Goal: Task Accomplishment & Management: Manage account settings

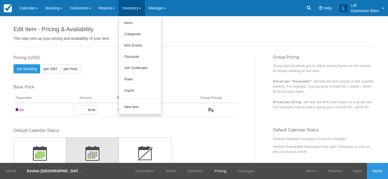
scroll to position [138, 0]
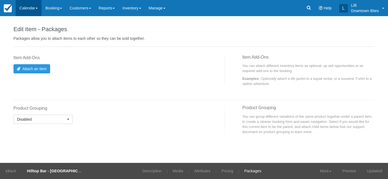
click at [26, 8] on link "Calendar" at bounding box center [29, 8] width 26 height 16
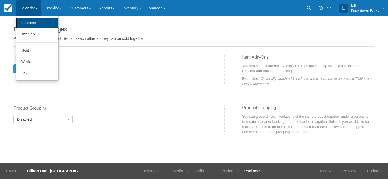
click at [26, 21] on link "Customer" at bounding box center [37, 22] width 43 height 11
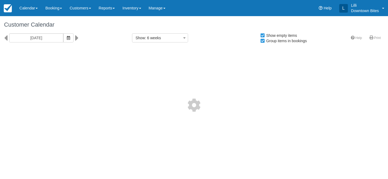
select select
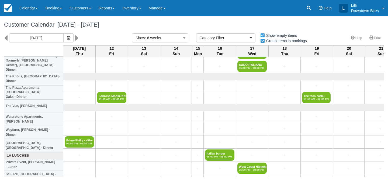
scroll to position [807, 0]
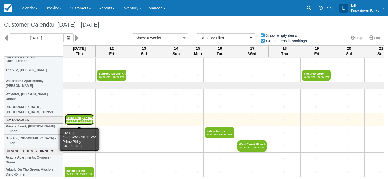
click at [85, 117] on link "Prime Philly califor 05:00 PM - 09:00 PM" at bounding box center [79, 119] width 29 height 11
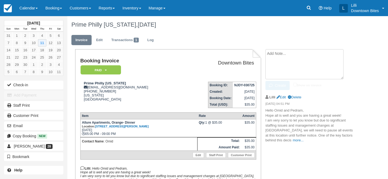
click at [280, 57] on textarea at bounding box center [304, 64] width 78 height 30
paste textarea "Re: Request to Reschedule Tomorrow’s Event External Inbox prime philly Wed, Sep…"
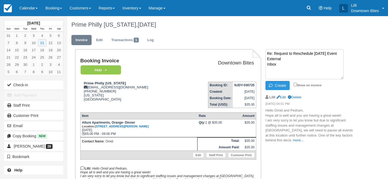
scroll to position [138, 0]
type textarea "Re: Request to Reschedule Tomorrow’s Event External Inbox prime philly Wed, Sep…"
click at [297, 85] on label "Show on invoice" at bounding box center [307, 84] width 28 height 3
click at [297, 85] on input "Show on invoice" at bounding box center [294, 84] width 3 height 3
checkbox input "true"
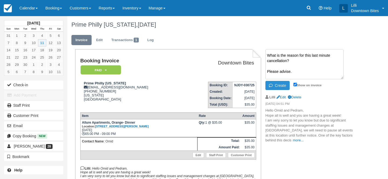
click at [272, 86] on icon "button" at bounding box center [272, 86] width 6 height 4
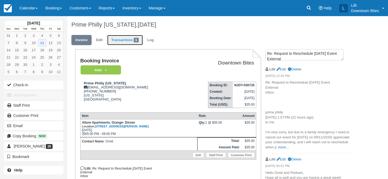
click at [126, 40] on link "Transactions 1" at bounding box center [125, 40] width 36 height 10
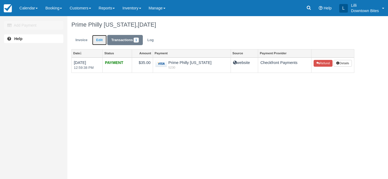
click at [98, 39] on link "Edit" at bounding box center [99, 40] width 15 height 10
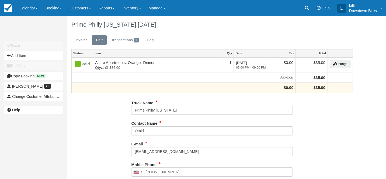
type input "[PHONE_NUMBER]"
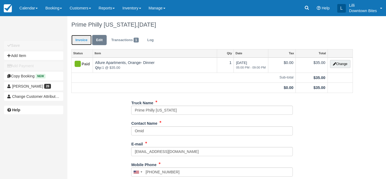
click at [74, 37] on link "Invoice" at bounding box center [81, 40] width 20 height 10
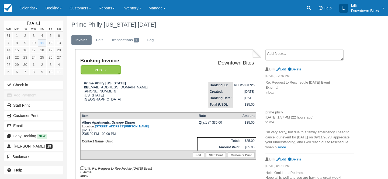
click at [115, 69] on em "Paid" at bounding box center [100, 69] width 40 height 9
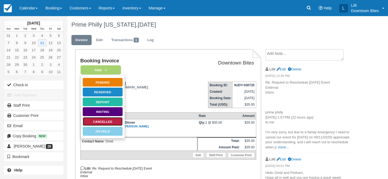
click at [104, 122] on link "Cancelled" at bounding box center [102, 121] width 40 height 9
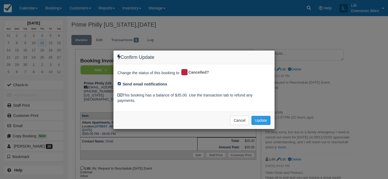
click at [120, 84] on input "Send email notifications" at bounding box center [118, 83] width 3 height 3
checkbox input "false"
click at [264, 121] on button "Update" at bounding box center [260, 120] width 19 height 9
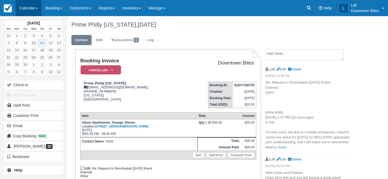
click at [28, 9] on link "Calendar" at bounding box center [29, 8] width 26 height 16
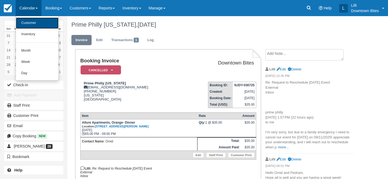
click at [27, 27] on link "Customer" at bounding box center [37, 22] width 43 height 11
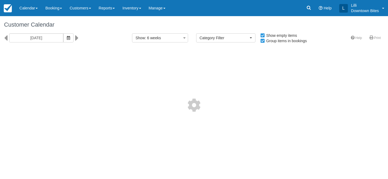
select select
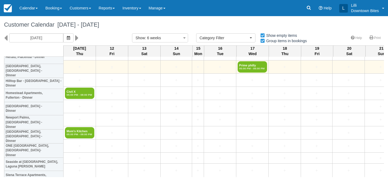
scroll to position [1212, 0]
